Goal: Information Seeking & Learning: Learn about a topic

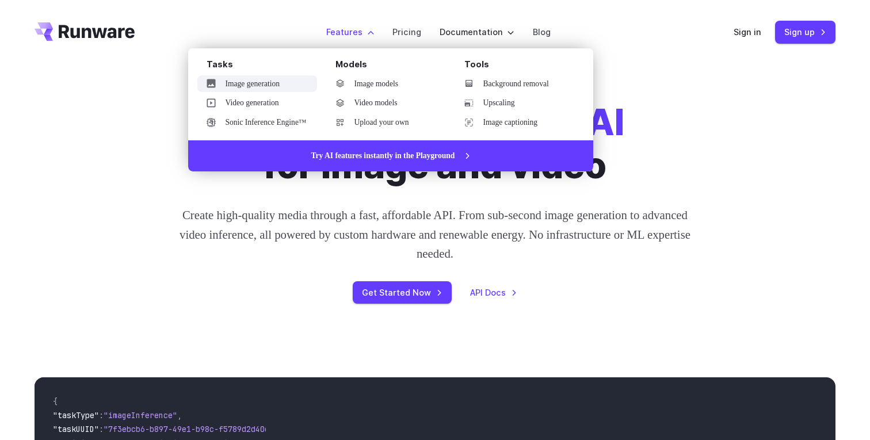
click at [291, 81] on link "Image generation" at bounding box center [257, 83] width 120 height 17
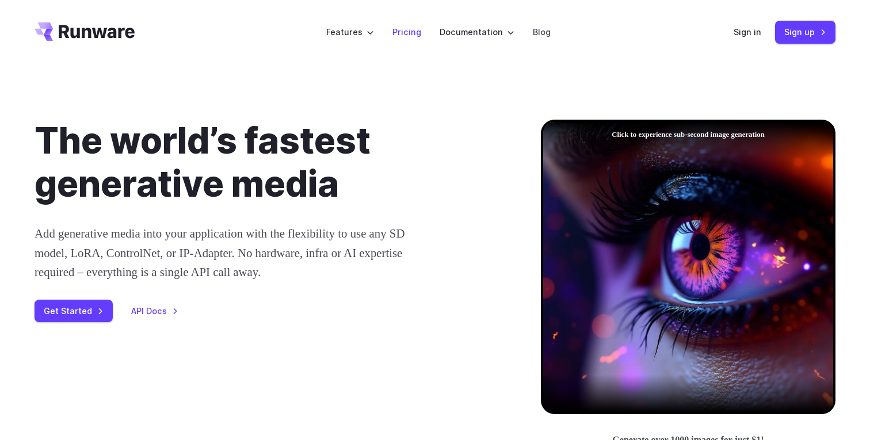
click at [411, 30] on link "Pricing" at bounding box center [406, 31] width 29 height 13
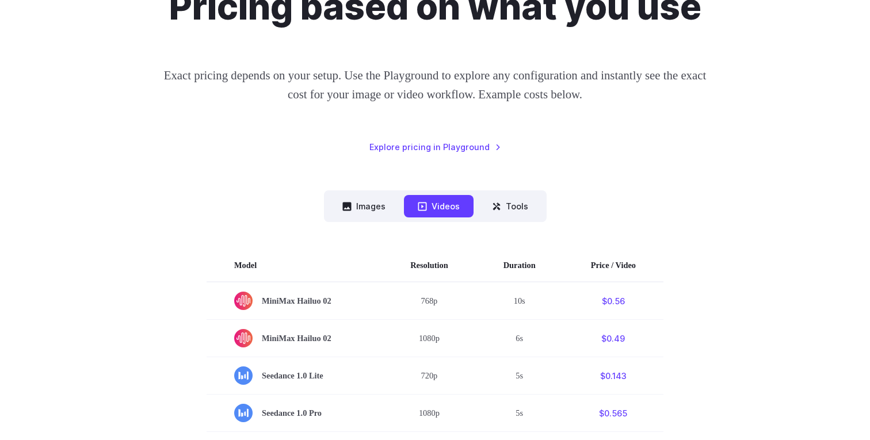
scroll to position [144, 0]
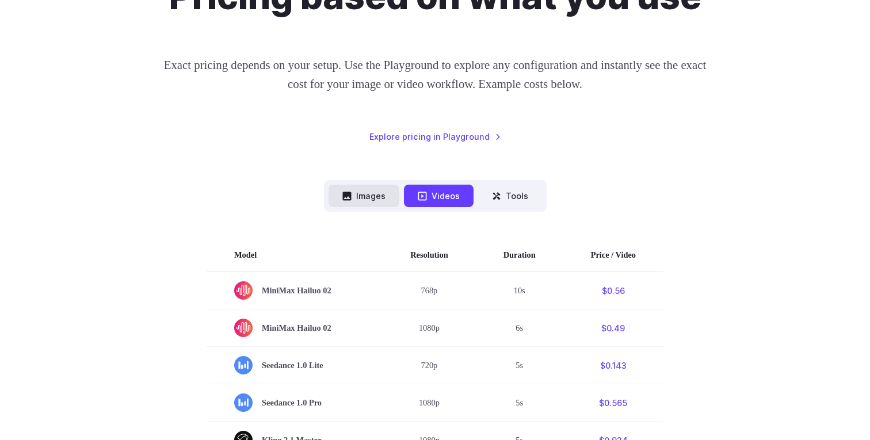
click at [395, 186] on button "Images" at bounding box center [364, 196] width 71 height 22
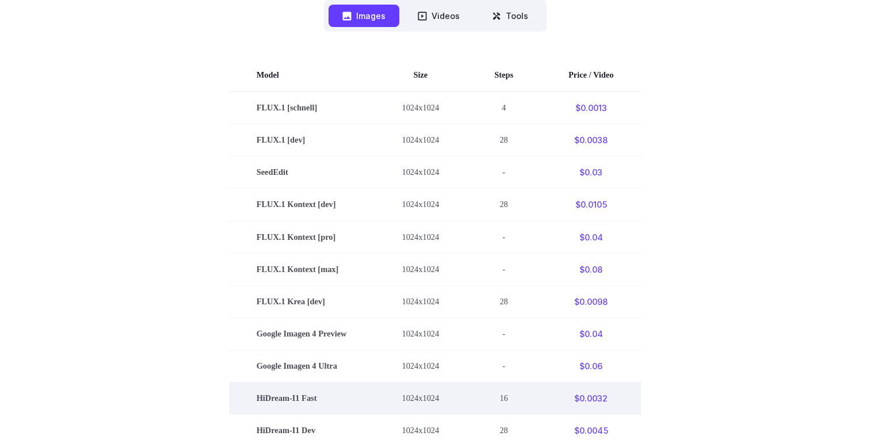
scroll to position [323, 0]
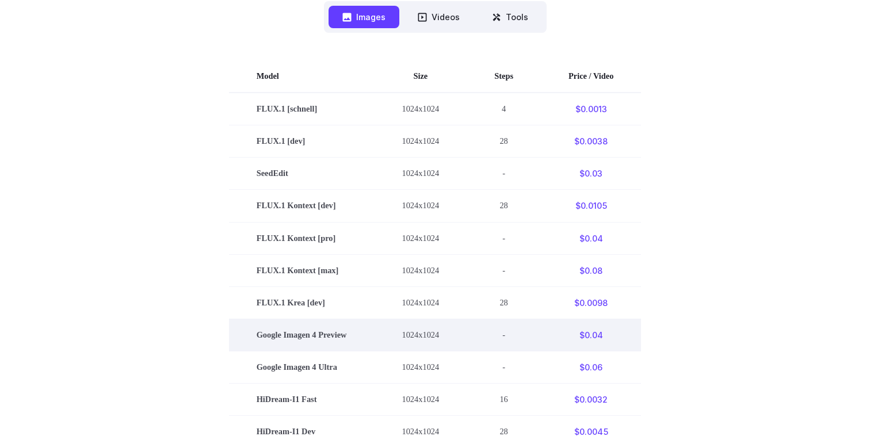
click at [467, 336] on td "1024x1024" at bounding box center [420, 335] width 93 height 32
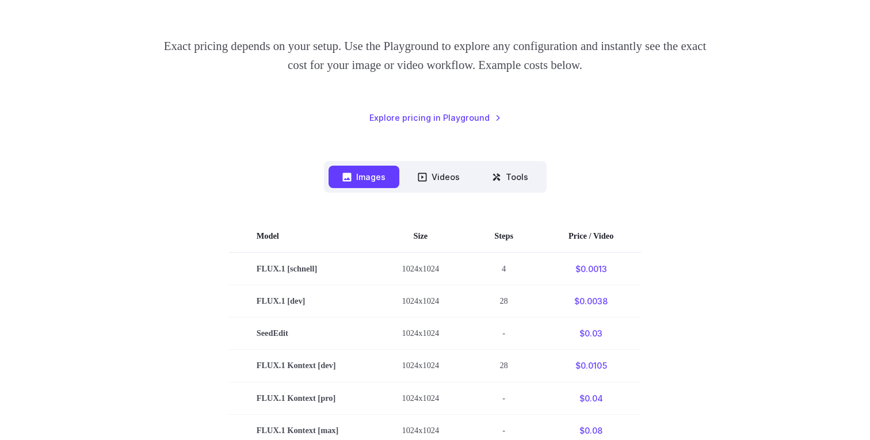
scroll to position [34, 0]
